Goal: Task Accomplishment & Management: Manage account settings

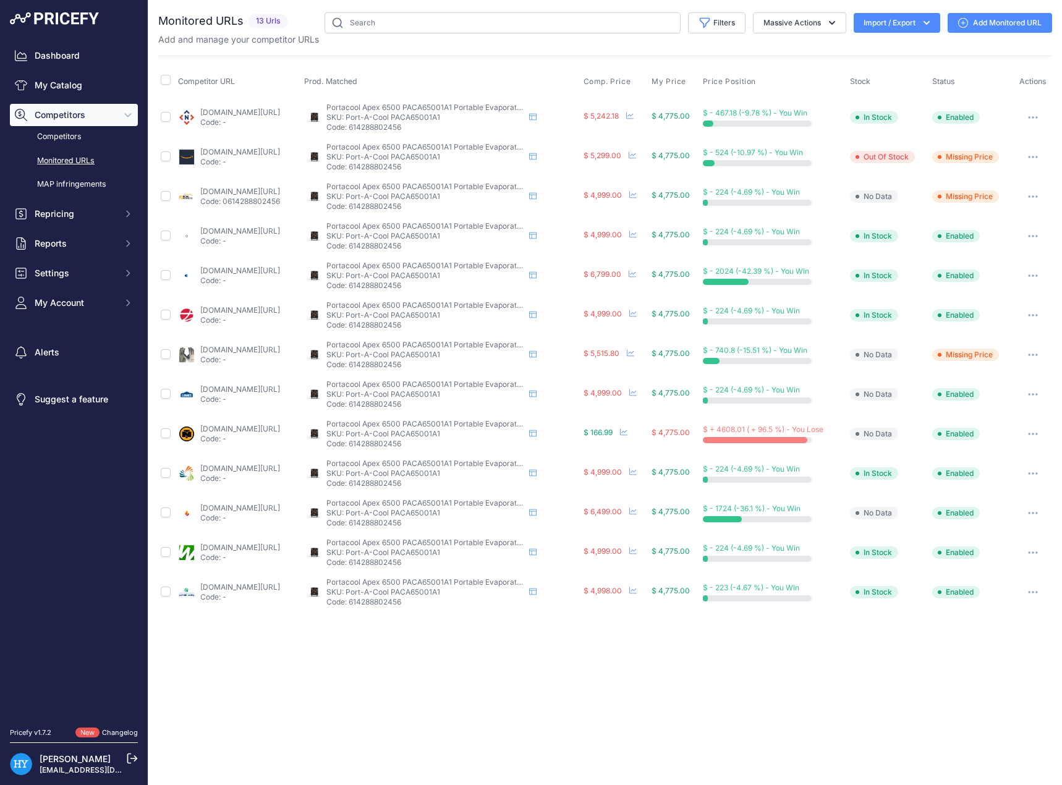
click at [242, 427] on link "[DOMAIN_NAME][URL]" at bounding box center [240, 428] width 80 height 9
click at [1038, 436] on button "button" at bounding box center [1033, 433] width 25 height 17
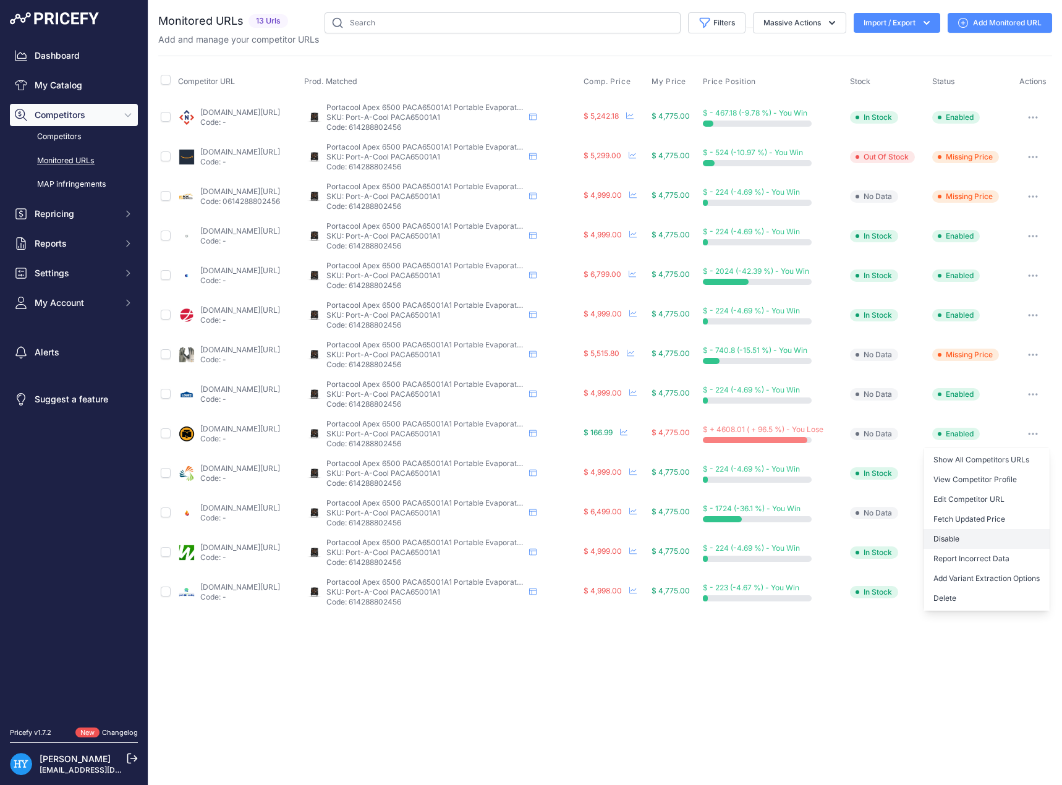
click at [967, 543] on button "Disable" at bounding box center [987, 539] width 126 height 20
